Goal: Transaction & Acquisition: Purchase product/service

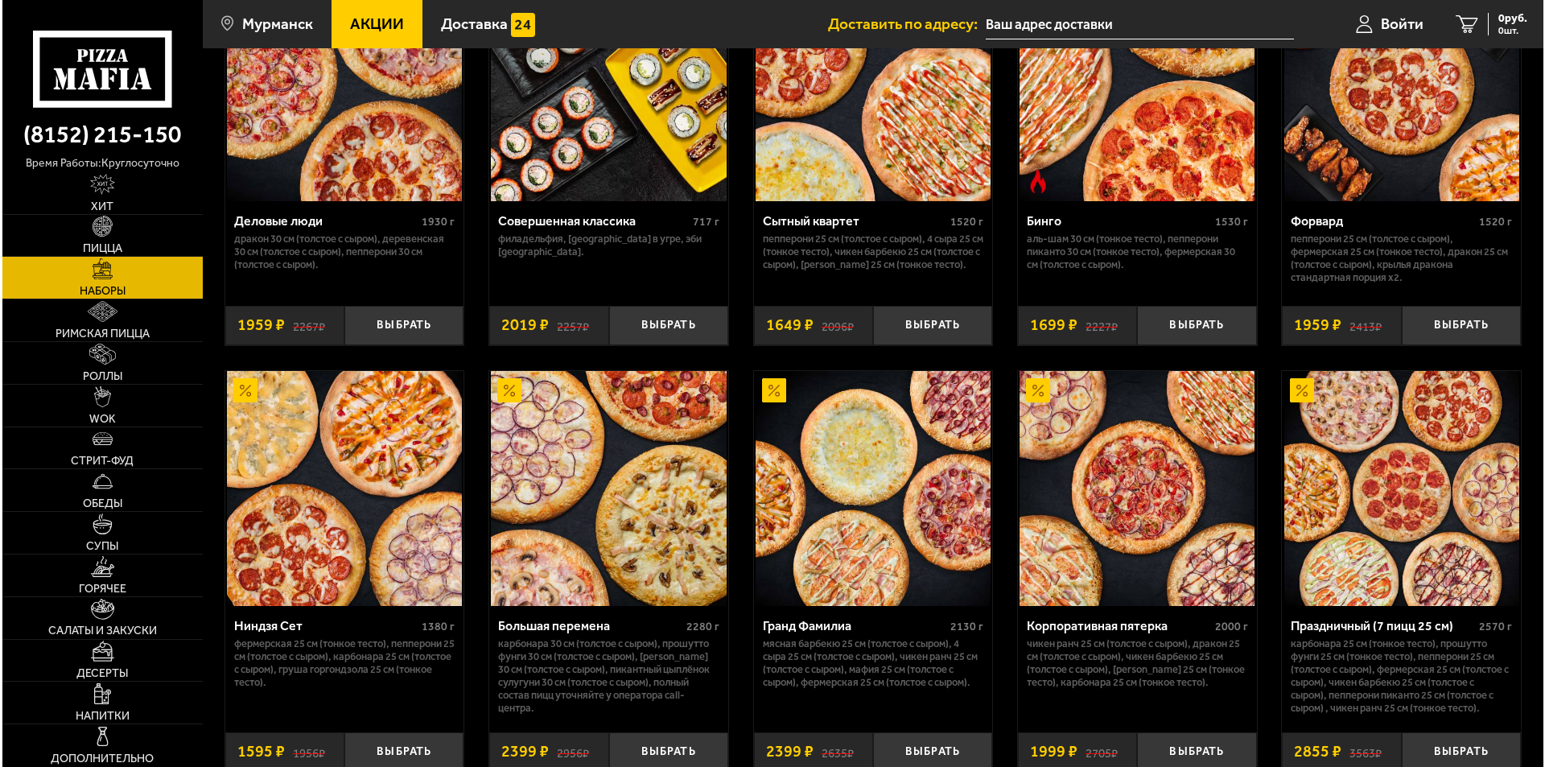
scroll to position [2252, 0]
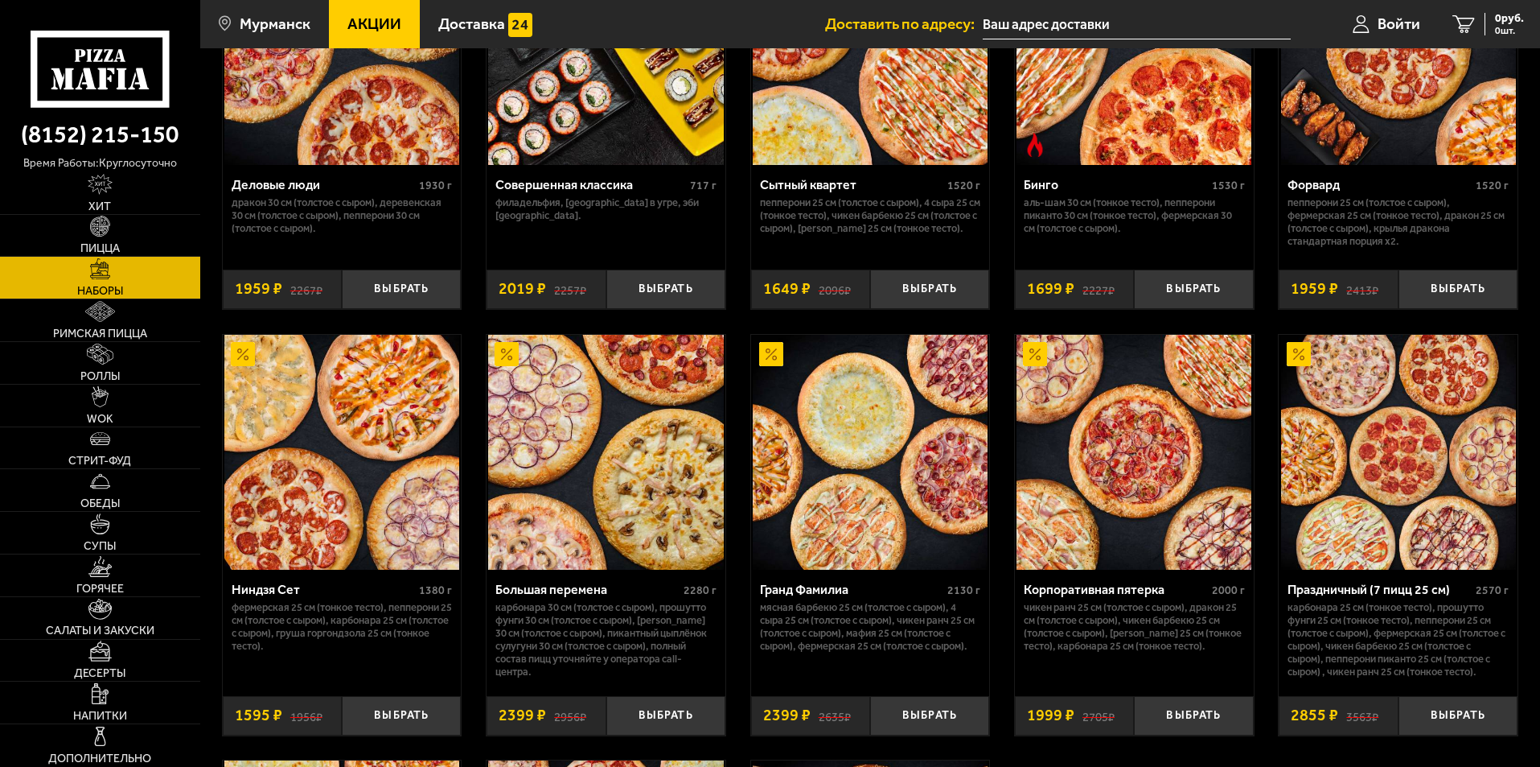
click at [578, 463] on img at bounding box center [605, 452] width 235 height 235
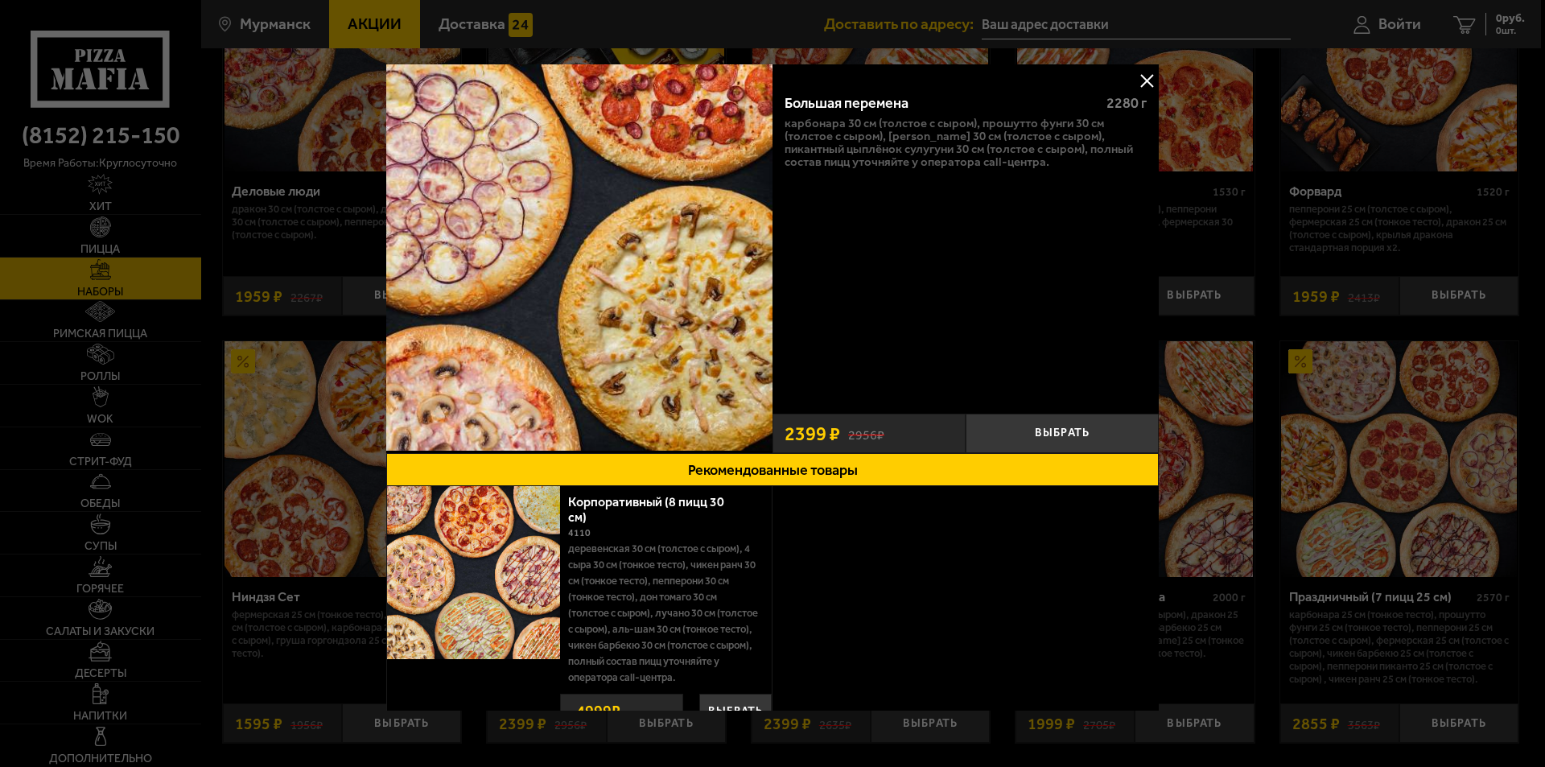
click at [613, 276] on img at bounding box center [579, 257] width 386 height 386
click at [862, 241] on div "Большая перемена 2280 г Карбонара 30 см (толстое с сыром), Прошутто Фунги 30 см…" at bounding box center [965, 242] width 386 height 325
click at [885, 220] on div "Большая перемена 2280 г Карбонара 30 см (толстое с сыром), Прошутто Фунги 30 см…" at bounding box center [965, 242] width 386 height 325
click at [1138, 80] on button at bounding box center [1146, 80] width 24 height 24
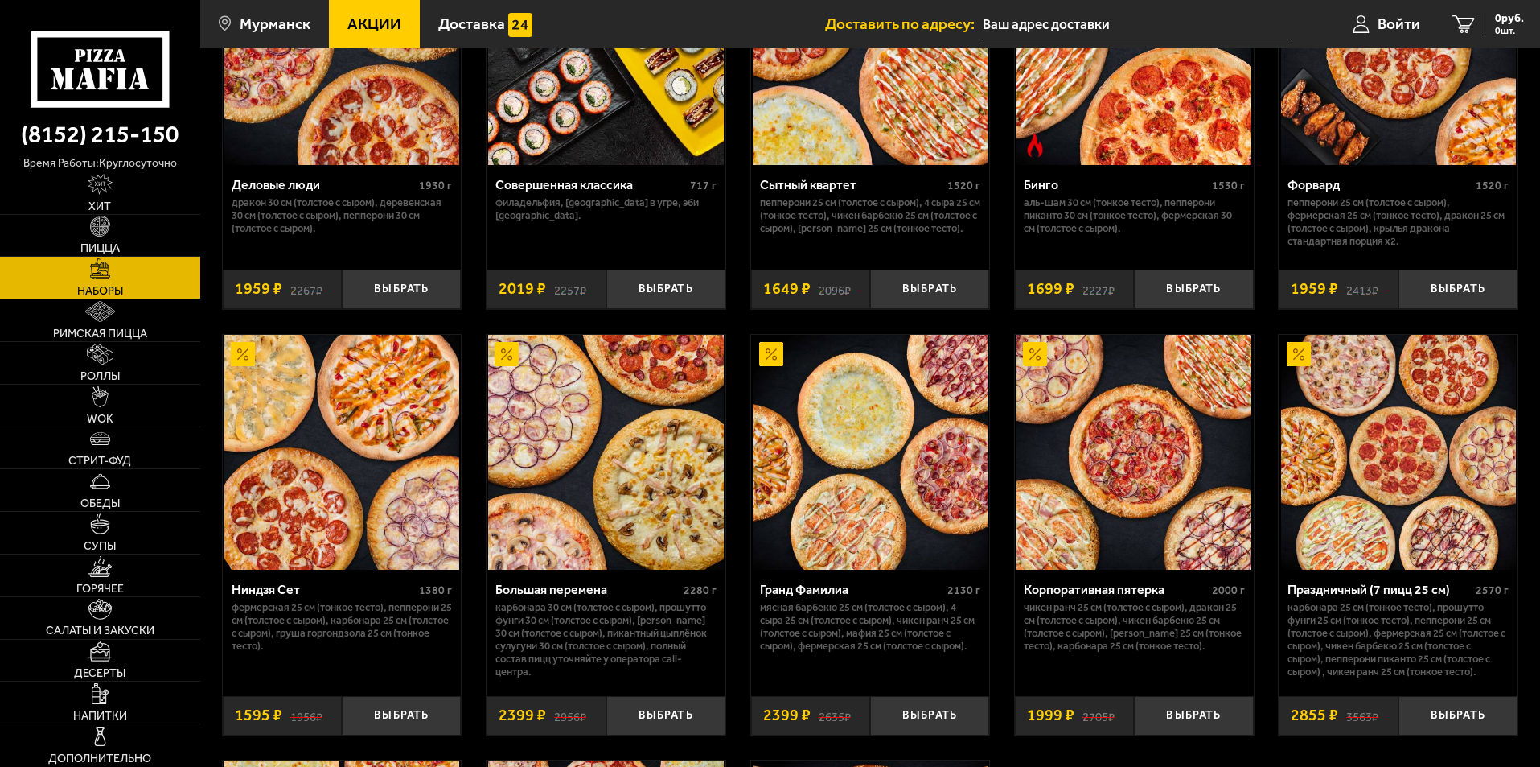
click at [622, 442] on img at bounding box center [605, 452] width 235 height 235
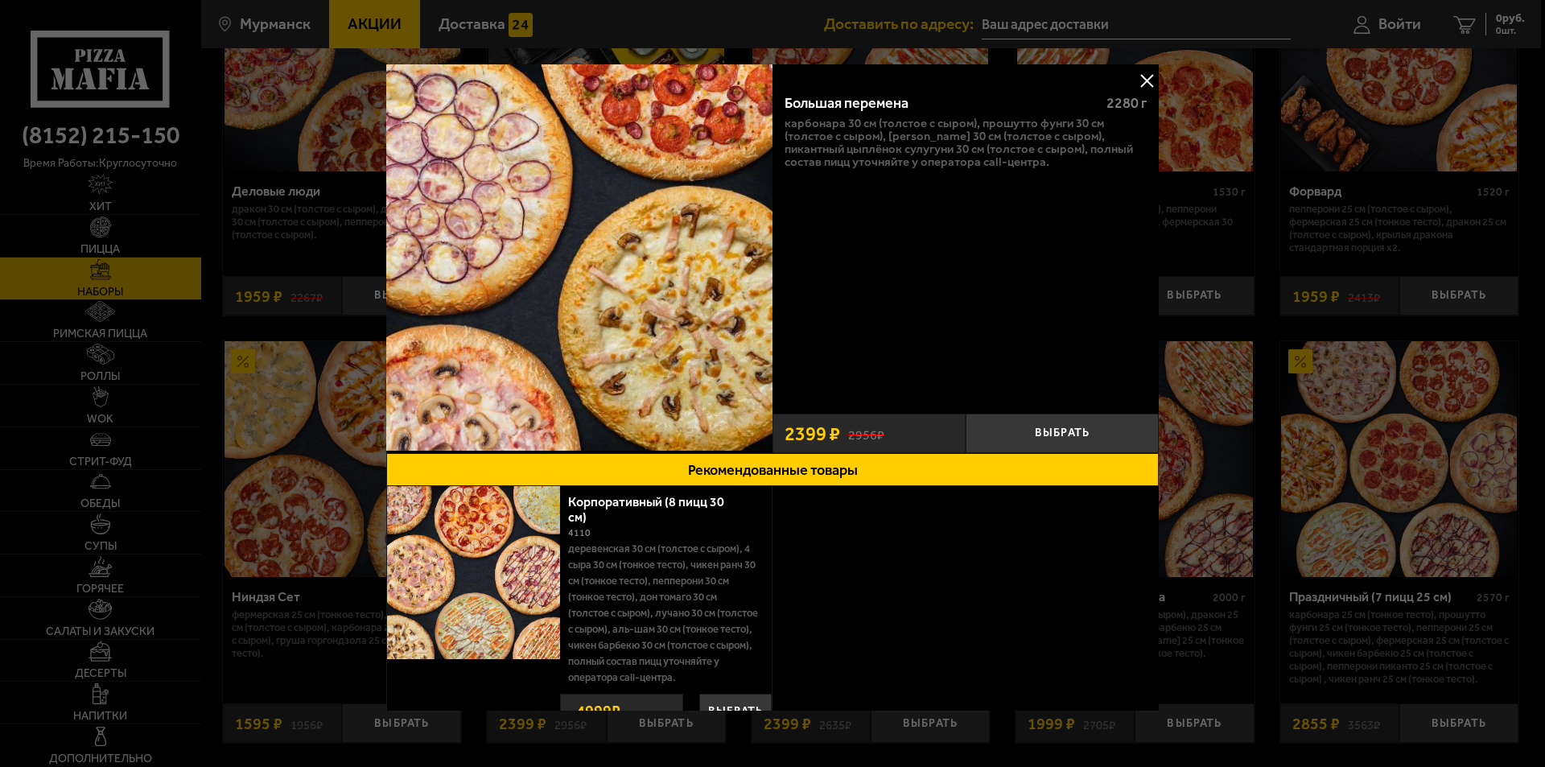
click at [622, 442] on img at bounding box center [579, 257] width 386 height 386
drag, startPoint x: 673, startPoint y: 226, endPoint x: 855, endPoint y: 188, distance: 185.7
click at [1141, 85] on button at bounding box center [1146, 80] width 24 height 24
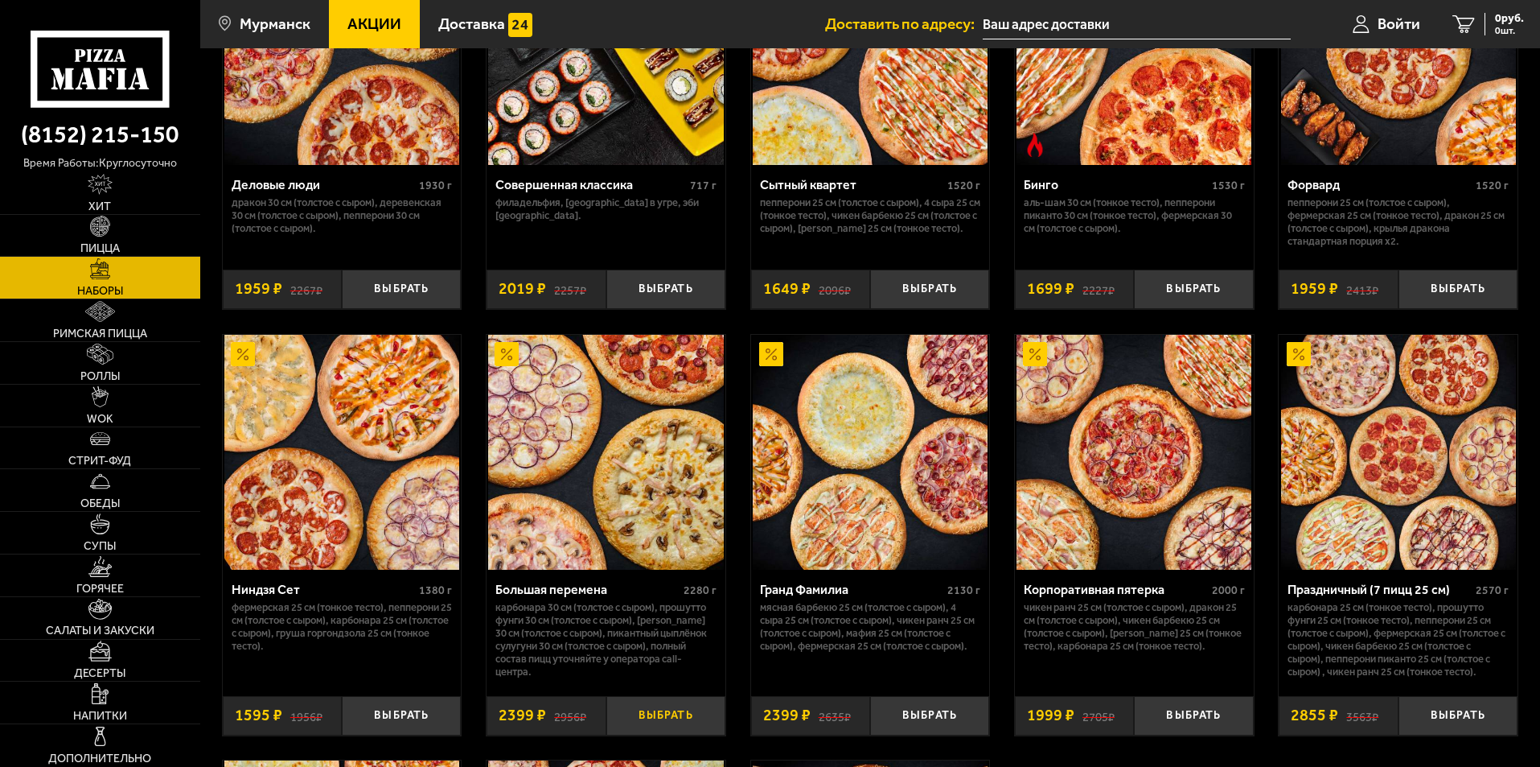
click at [665, 722] on button "Выбрать" at bounding box center [666, 715] width 119 height 39
click at [623, 459] on img at bounding box center [605, 452] width 235 height 235
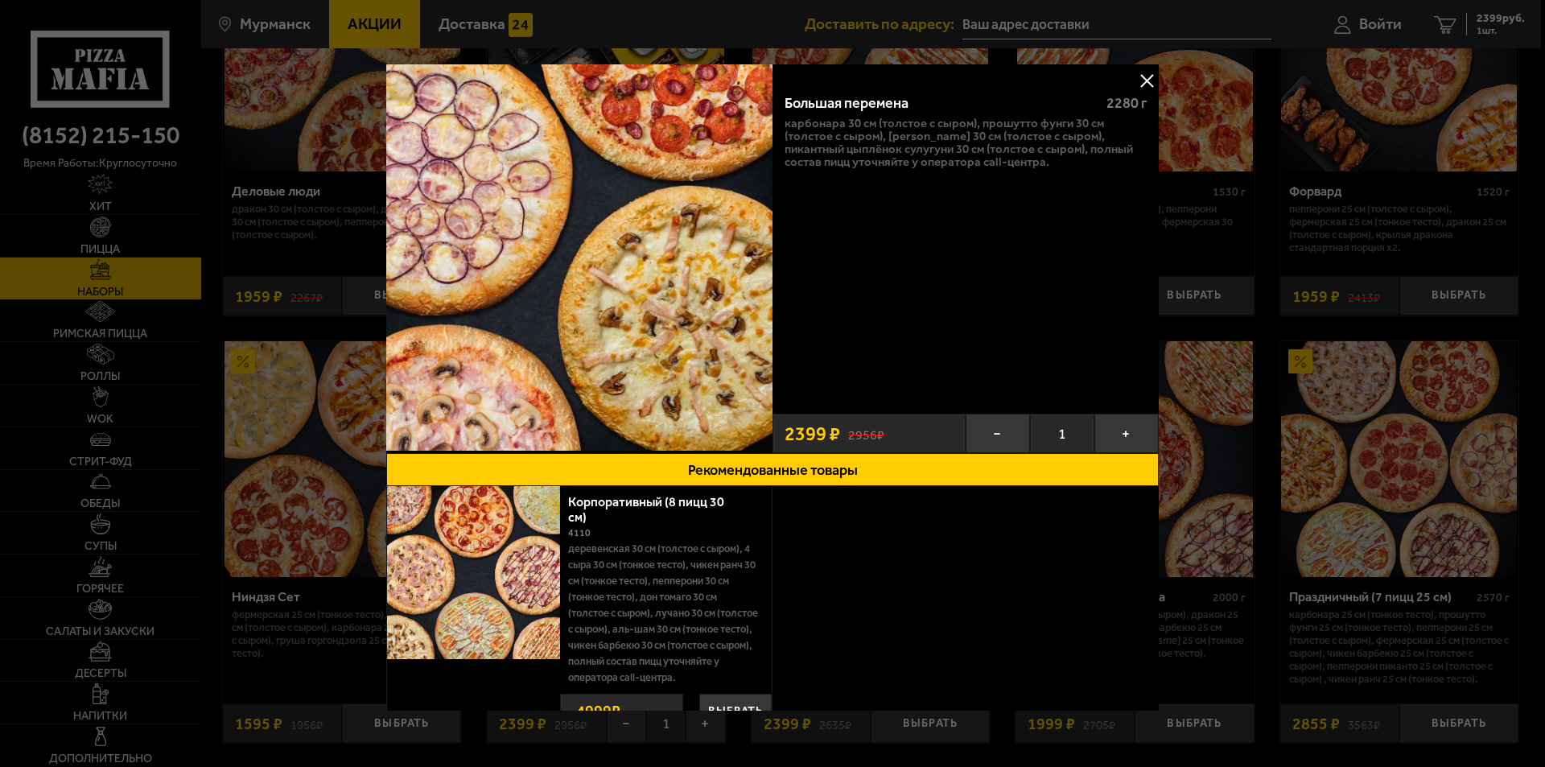
click at [1146, 76] on button at bounding box center [1146, 80] width 24 height 24
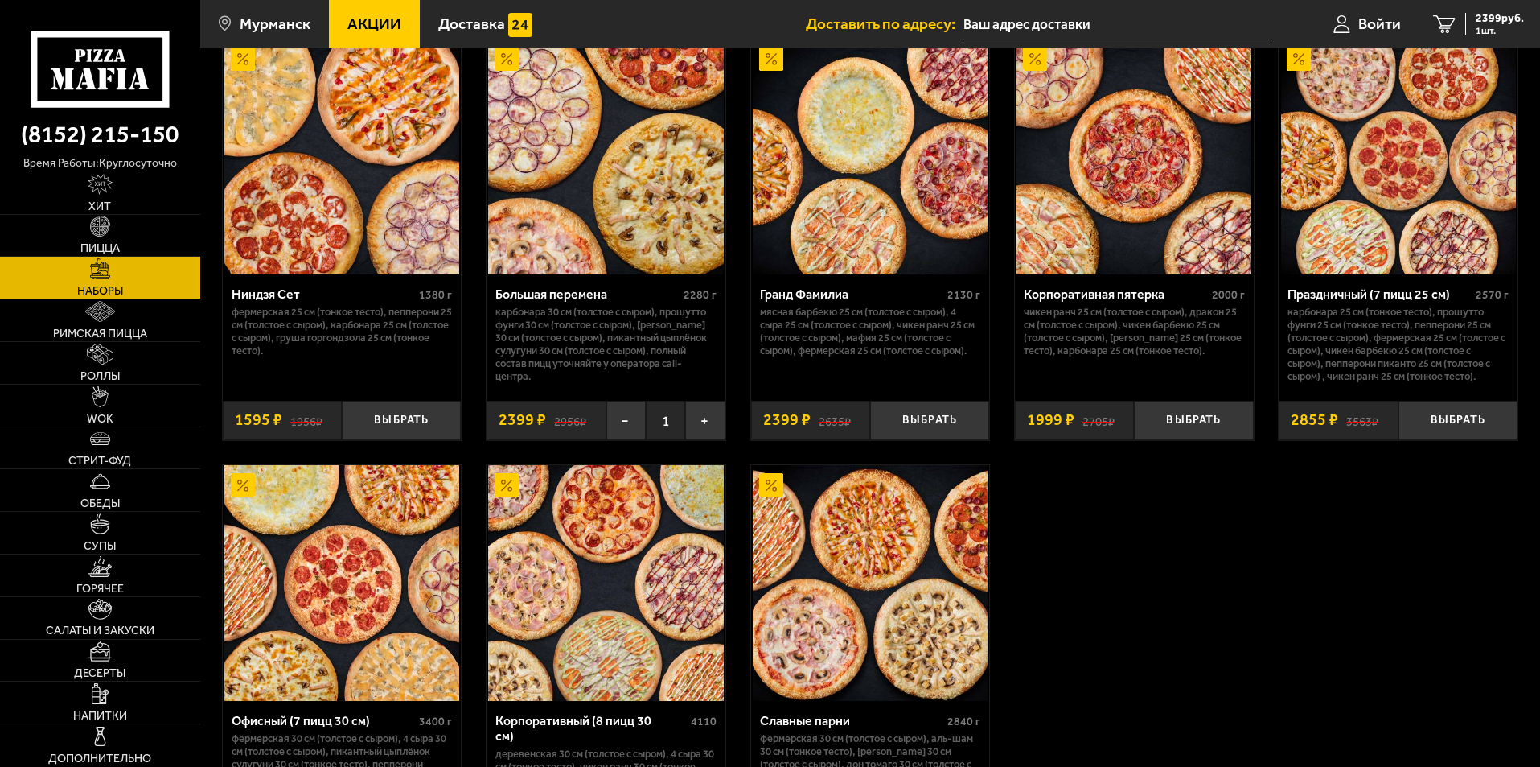
scroll to position [2574, 0]
